Goal: Task Accomplishment & Management: Complete application form

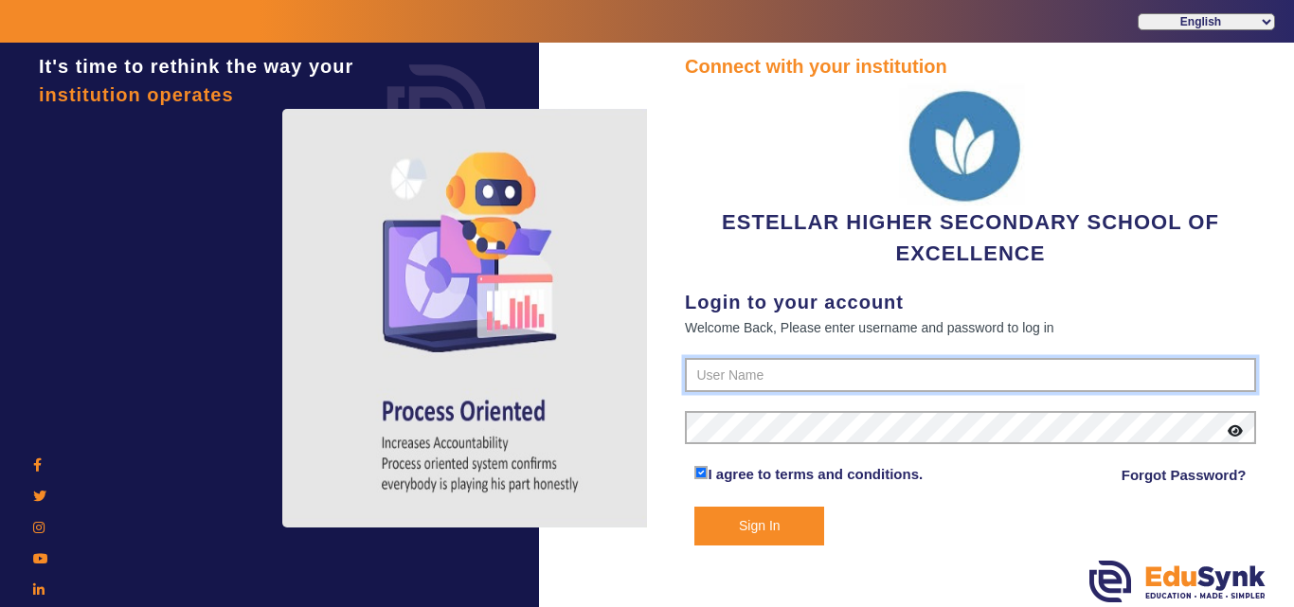
type input "7796657185"
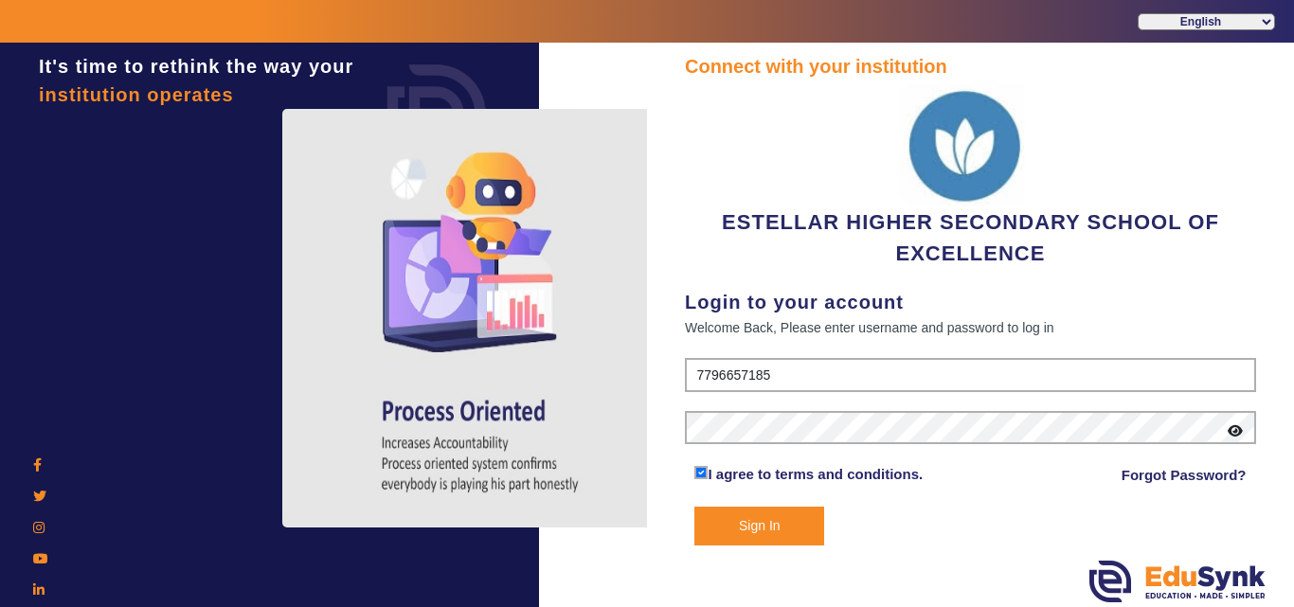
click at [717, 512] on button "Sign In" at bounding box center [759, 526] width 130 height 39
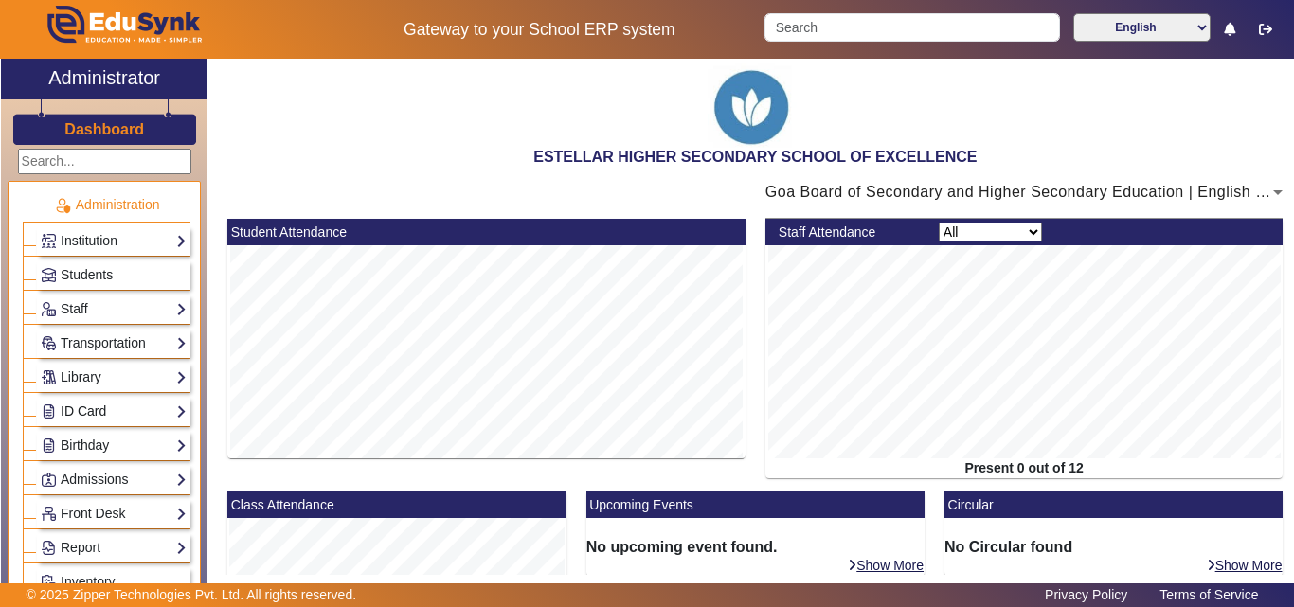
click at [119, 408] on link "ID Card" at bounding box center [114, 412] width 146 height 22
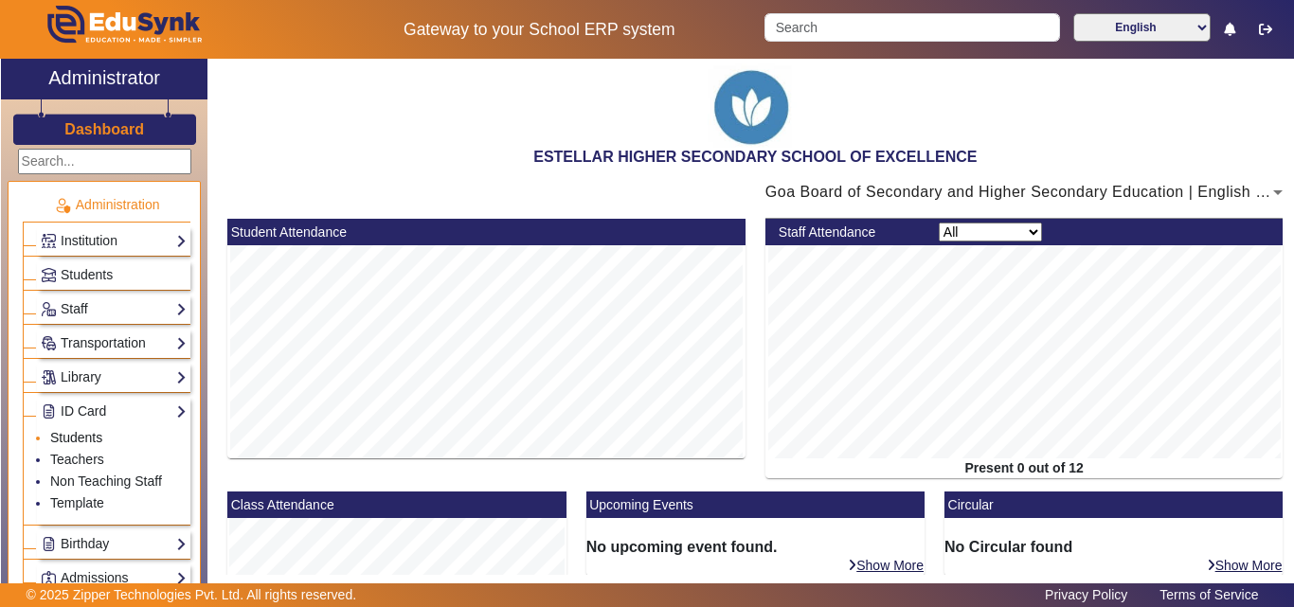
click at [88, 438] on link "Students" at bounding box center [76, 437] width 52 height 15
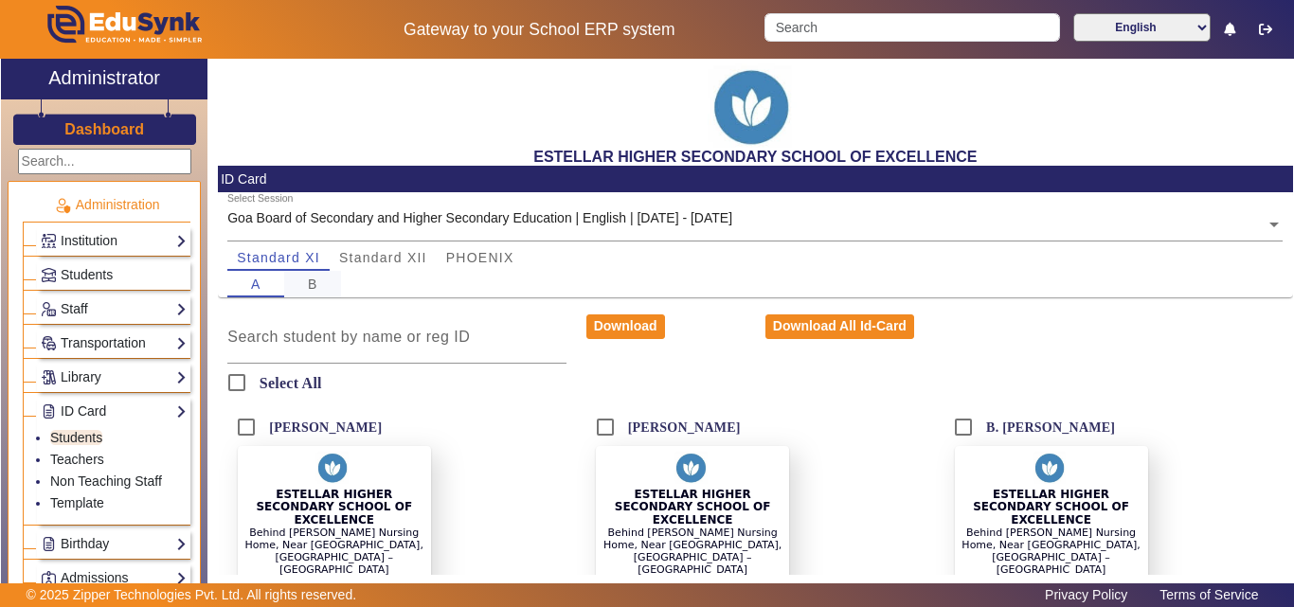
click at [318, 289] on div "B" at bounding box center [312, 284] width 57 height 27
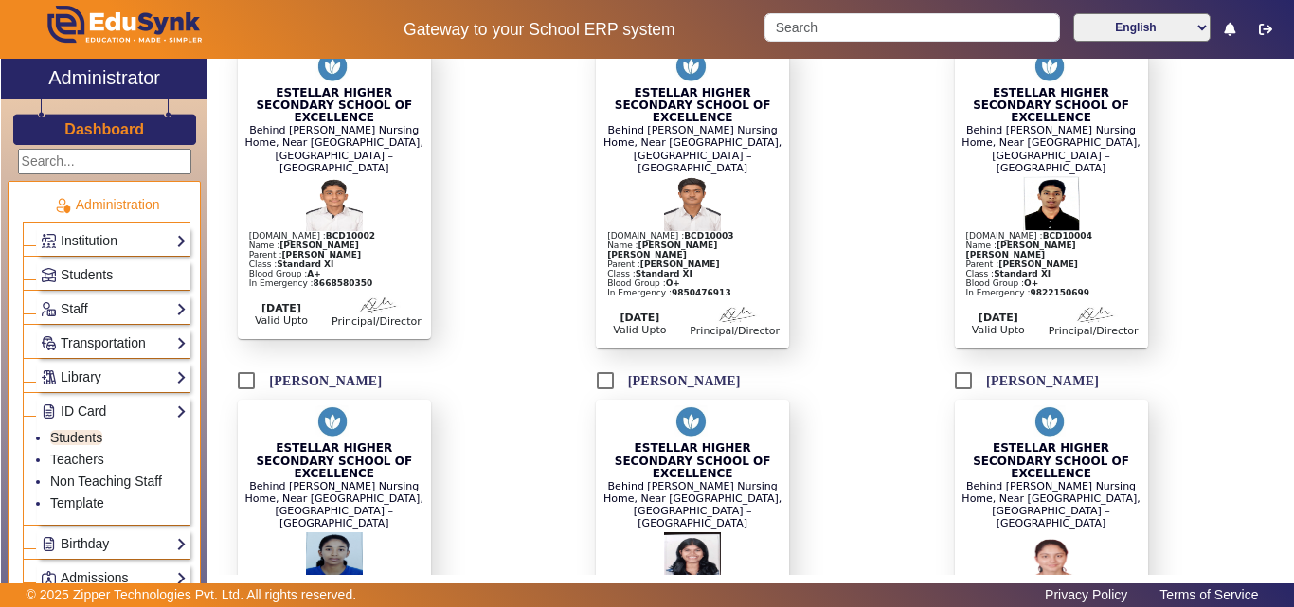
scroll to position [95, 0]
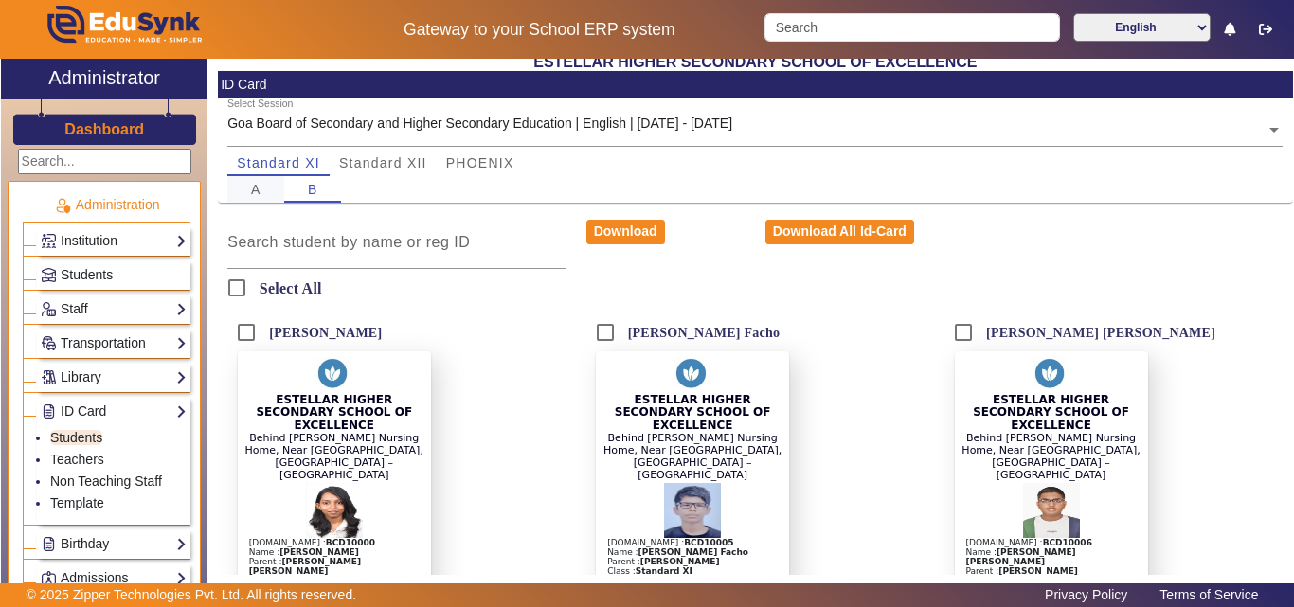
click at [253, 199] on span "A" at bounding box center [256, 189] width 10 height 27
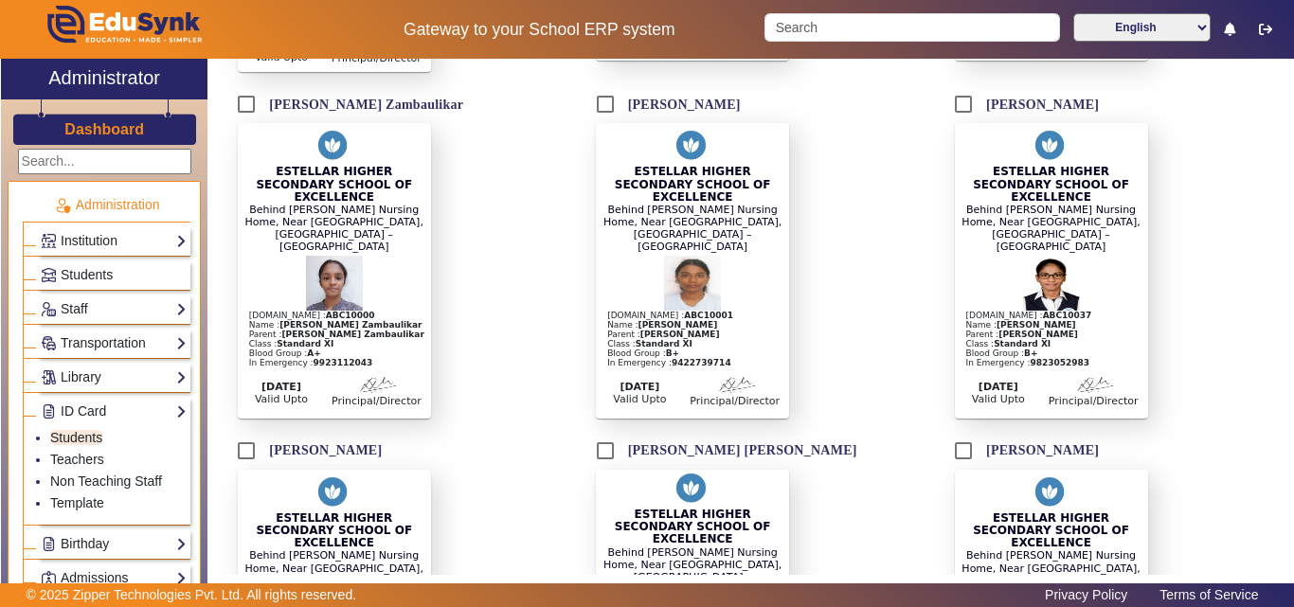
scroll to position [1460, 0]
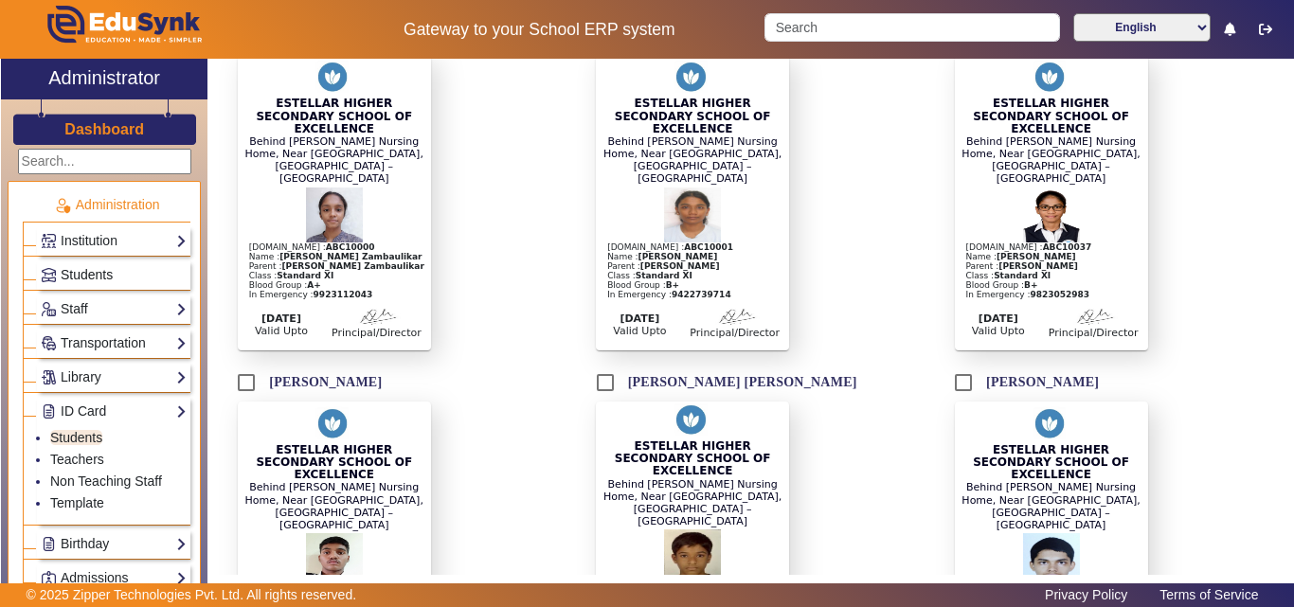
click at [88, 271] on span "Students" at bounding box center [87, 274] width 52 height 15
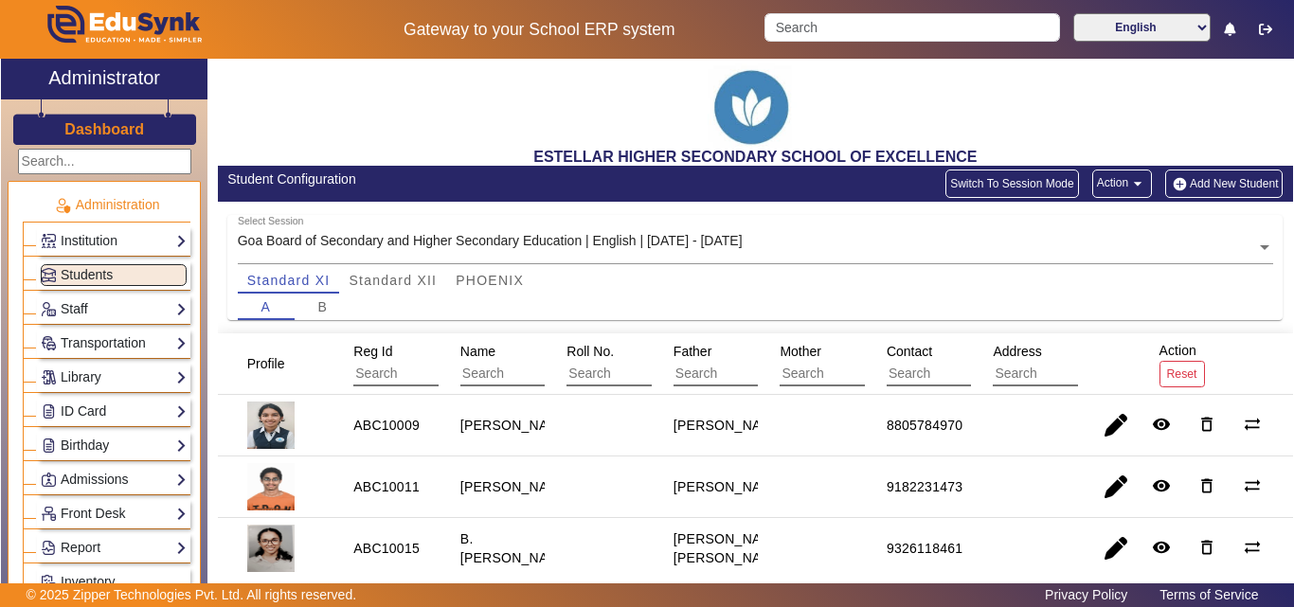
click at [1184, 187] on button "Add New Student" at bounding box center [1223, 184] width 117 height 28
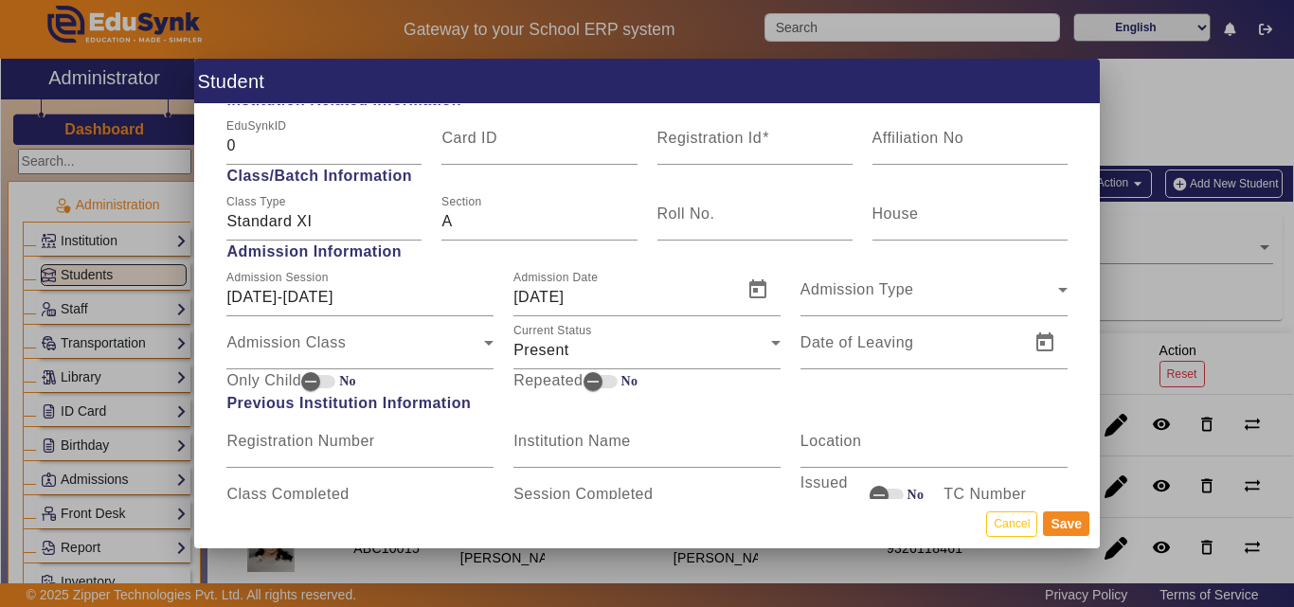
scroll to position [506, 0]
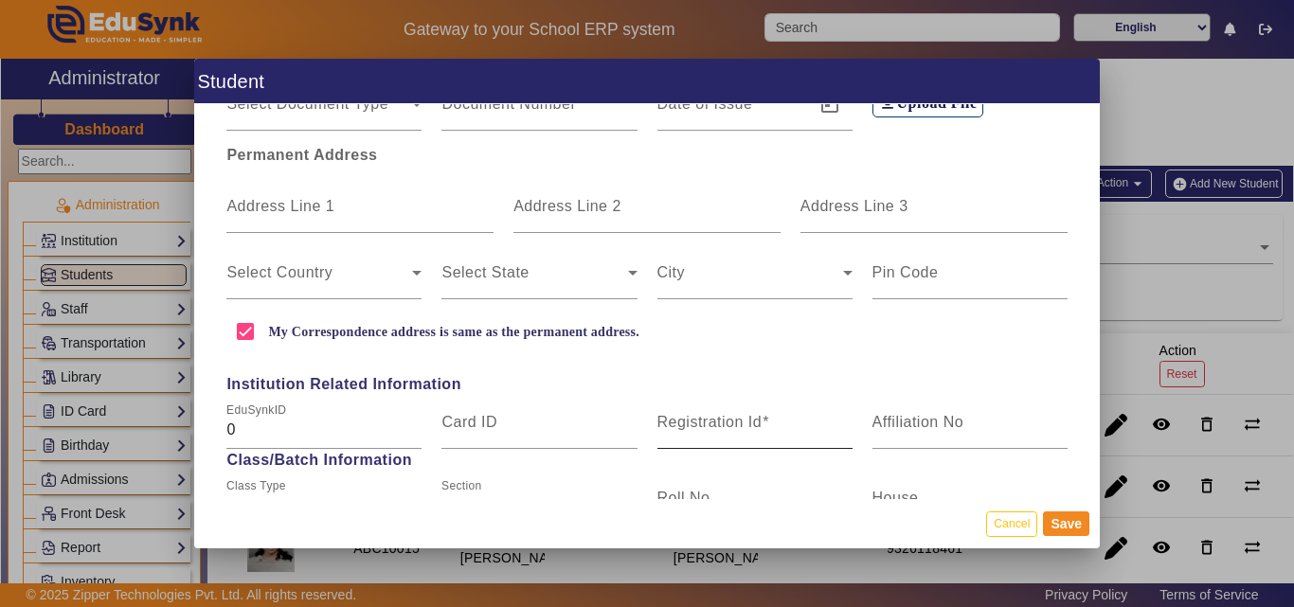
click at [684, 423] on mat-label "Registration Id" at bounding box center [709, 422] width 105 height 16
click at [684, 423] on input "Registration Id" at bounding box center [754, 430] width 195 height 23
paste input "ABC10030"
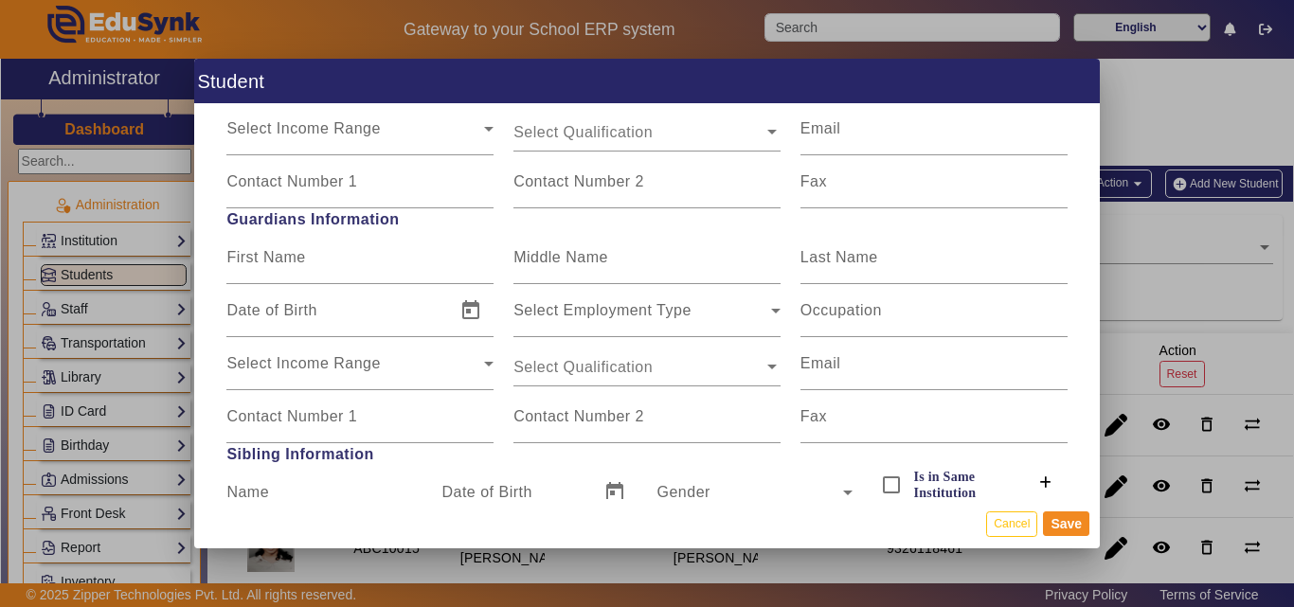
scroll to position [1926, 0]
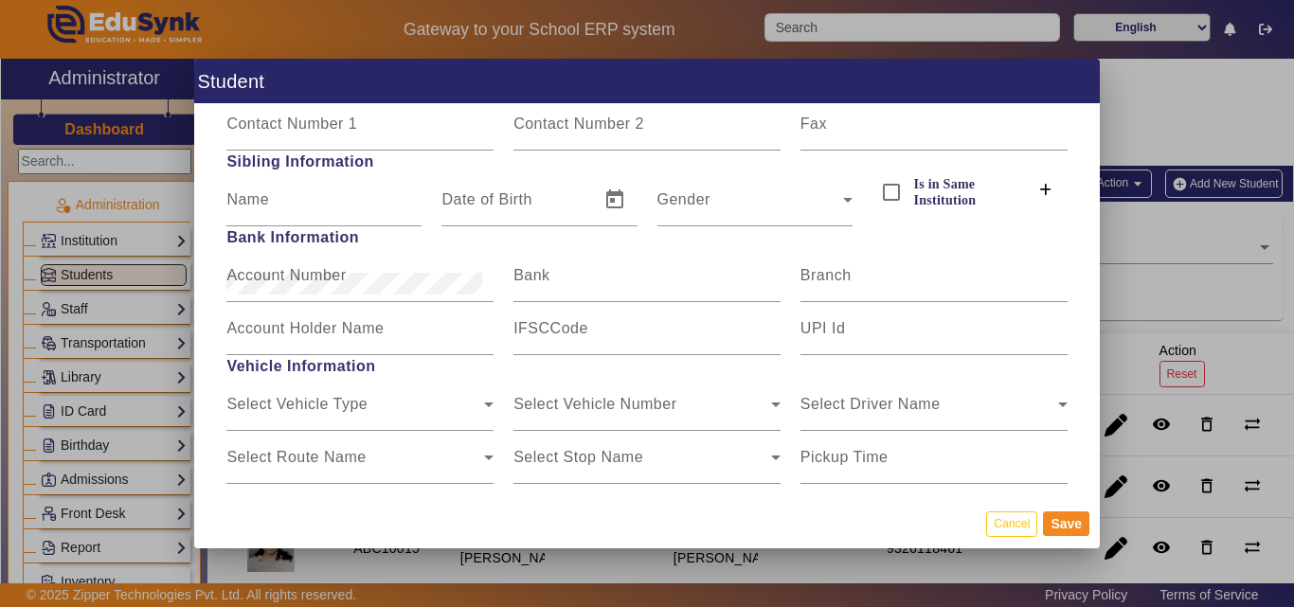
type input "ABC10030"
